Goal: Task Accomplishment & Management: Use online tool/utility

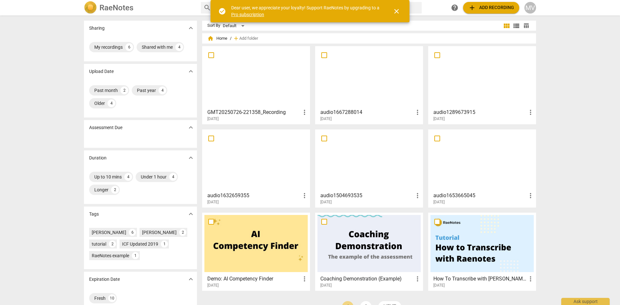
click at [486, 4] on span "add Add recording" at bounding box center [491, 8] width 46 height 8
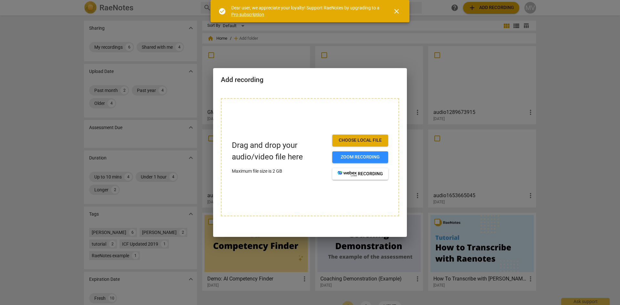
click at [360, 139] on span "Choose local file" at bounding box center [360, 140] width 46 height 6
click at [365, 138] on span "Choose local file" at bounding box center [360, 140] width 46 height 6
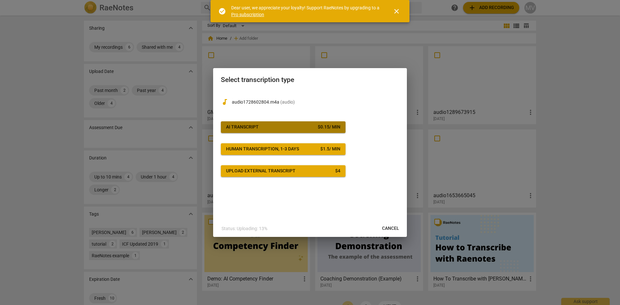
click at [335, 129] on div "$ 0.15 / min" at bounding box center [329, 127] width 23 height 6
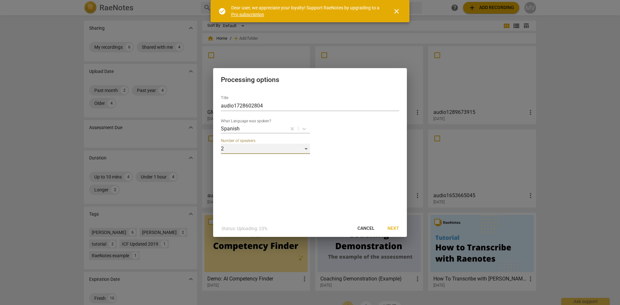
click at [304, 148] on div "2" at bounding box center [265, 149] width 89 height 10
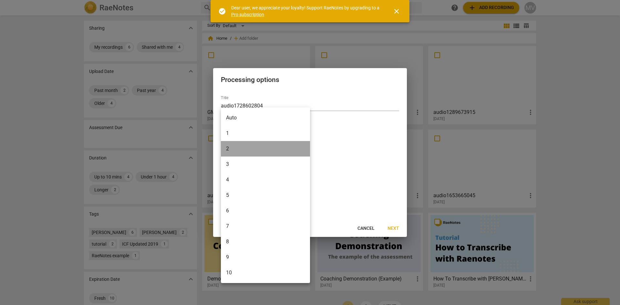
click at [304, 148] on li "2" at bounding box center [265, 148] width 89 height 15
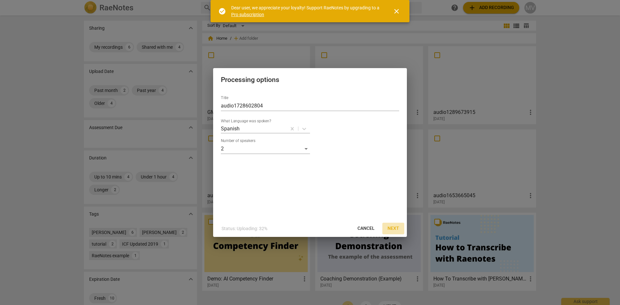
click at [391, 227] on span "Next" at bounding box center [393, 228] width 12 height 6
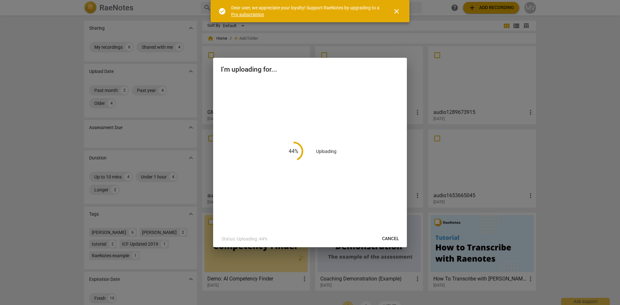
click at [394, 13] on span "close" at bounding box center [397, 11] width 8 height 8
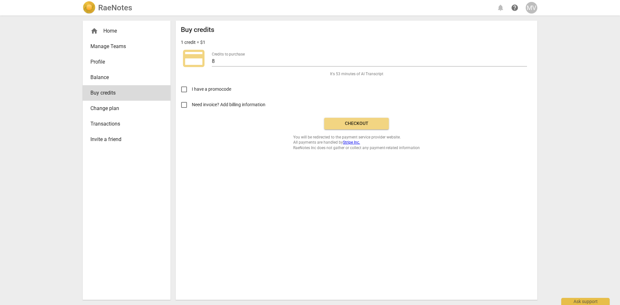
click at [354, 124] on span "Checkout" at bounding box center [356, 123] width 54 height 6
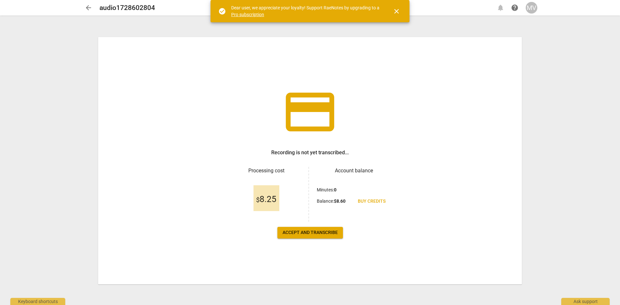
click at [315, 233] on span "Accept and transcribe" at bounding box center [309, 233] width 55 height 6
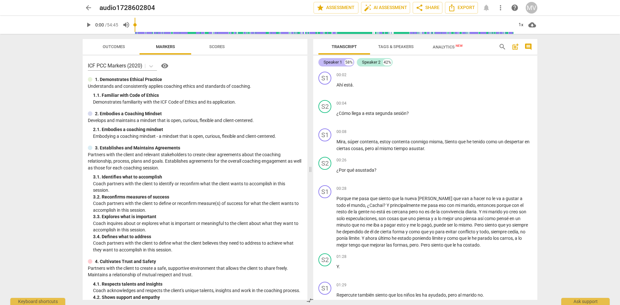
click at [347, 63] on div "58%" at bounding box center [348, 62] width 9 height 6
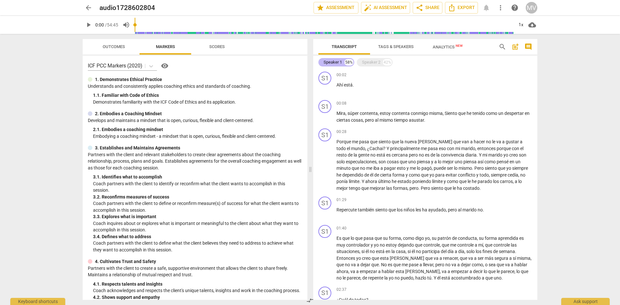
click at [336, 63] on div "Speaker 1" at bounding box center [332, 62] width 18 height 6
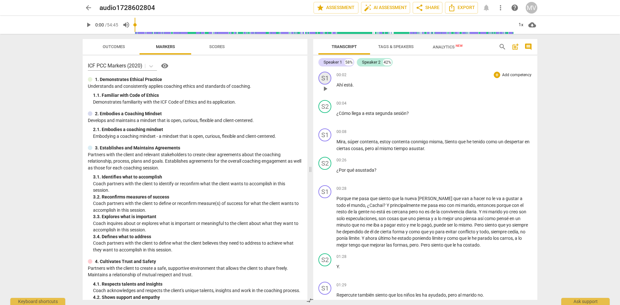
click at [326, 81] on div "S1" at bounding box center [324, 78] width 13 height 13
click at [344, 108] on div "Speaker 1" at bounding box center [349, 109] width 48 height 10
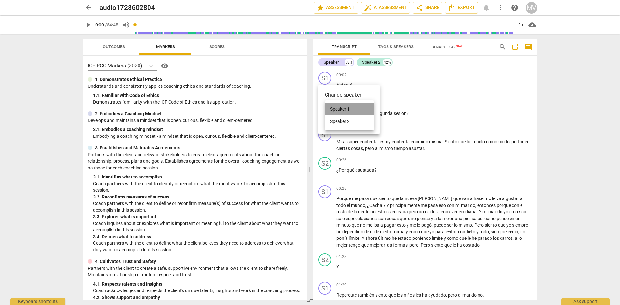
click at [344, 108] on li "Speaker 1" at bounding box center [349, 109] width 49 height 12
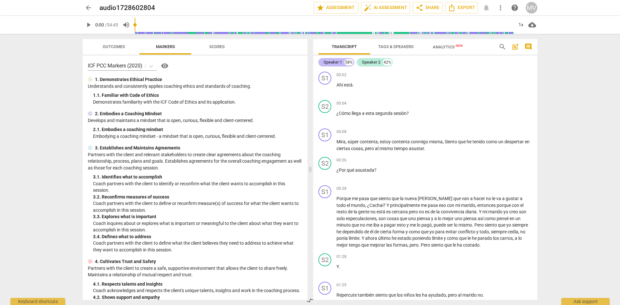
click at [338, 62] on div "Speaker 1" at bounding box center [332, 62] width 18 height 6
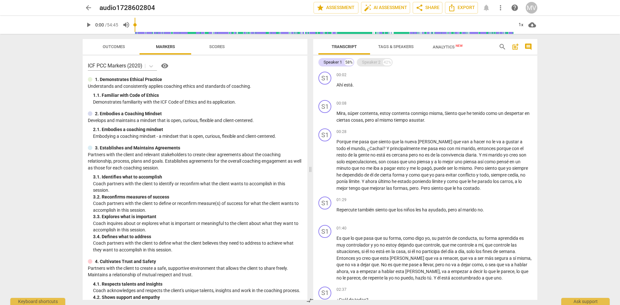
click at [369, 63] on div "Speaker 2" at bounding box center [371, 62] width 18 height 6
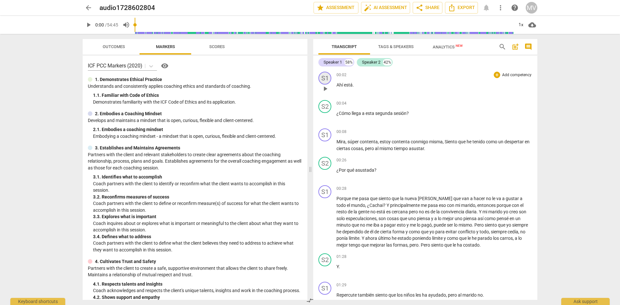
click at [326, 77] on div "S1" at bounding box center [324, 78] width 13 height 13
click at [338, 124] on link "Add or rename speakers" at bounding box center [349, 125] width 48 height 5
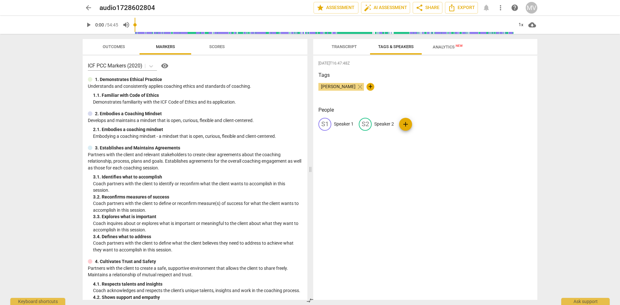
click at [339, 124] on p "Speaker 1" at bounding box center [344, 124] width 20 height 7
type input "Bernardita Cuevas"
click at [421, 122] on p "Speaker 2" at bounding box center [426, 124] width 20 height 7
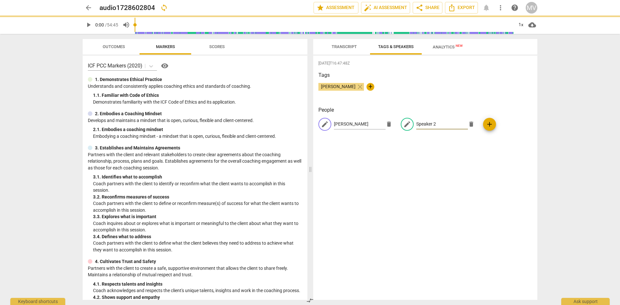
click at [405, 122] on div "edit Speaker 2 delete" at bounding box center [439, 124] width 77 height 13
click at [423, 125] on input "Speaker 2" at bounding box center [442, 124] width 52 height 10
click at [418, 123] on input "Speaker 2" at bounding box center [442, 124] width 52 height 10
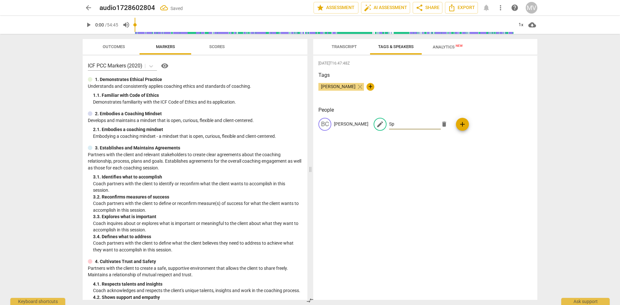
type input "S"
type input "María José Villalobos"
click at [373, 140] on div "People BC Bernardita Cuevas edit María José Villalobos delete add" at bounding box center [425, 123] width 214 height 35
click at [343, 47] on span "Transcript" at bounding box center [344, 46] width 25 height 5
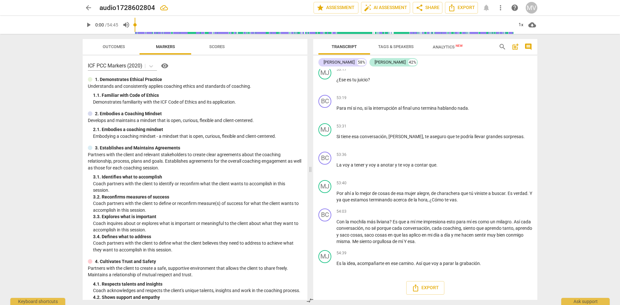
scroll to position [6704, 0]
click at [430, 7] on span "share Share" at bounding box center [428, 8] width 24 height 8
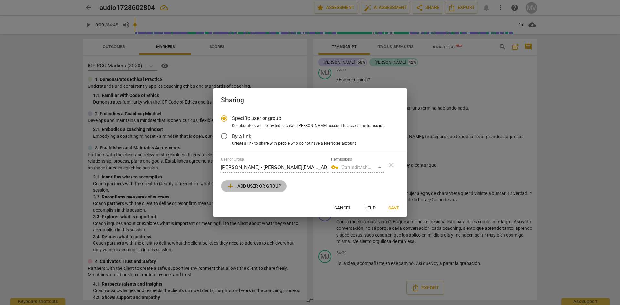
click at [255, 186] on span "add Add user or group" at bounding box center [253, 186] width 55 height 8
radio input "false"
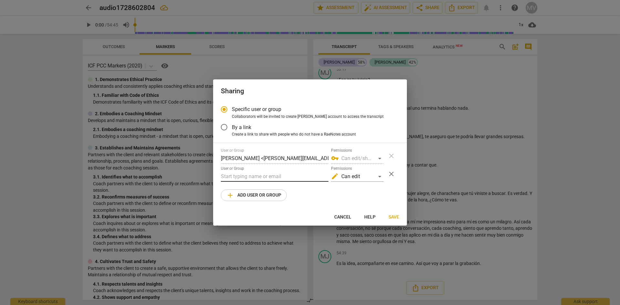
click at [248, 174] on input "text" at bounding box center [275, 176] width 108 height 10
type input "paola.gallardo@consultoresadvance.cl"
click at [392, 217] on span "Save" at bounding box center [393, 217] width 11 height 6
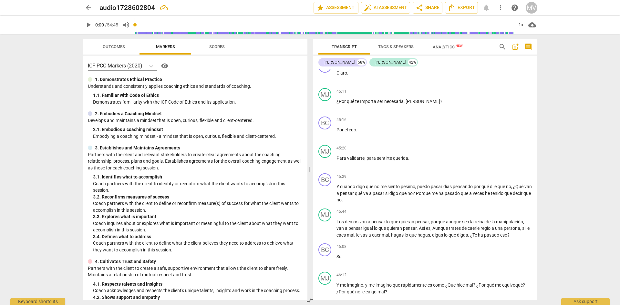
scroll to position [5259, 0]
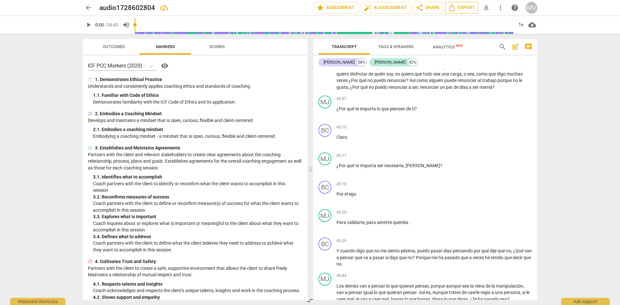
click at [464, 8] on span "Export" at bounding box center [461, 8] width 27 height 8
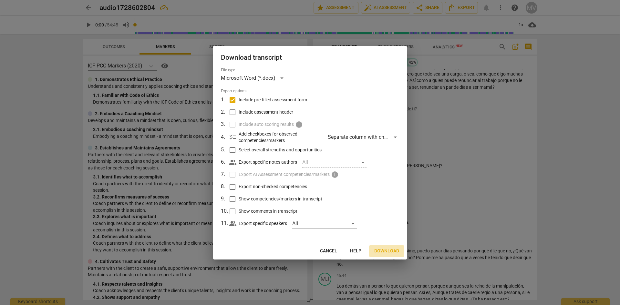
click at [386, 251] on span "Download" at bounding box center [386, 251] width 25 height 6
